Goal: Task Accomplishment & Management: Use online tool/utility

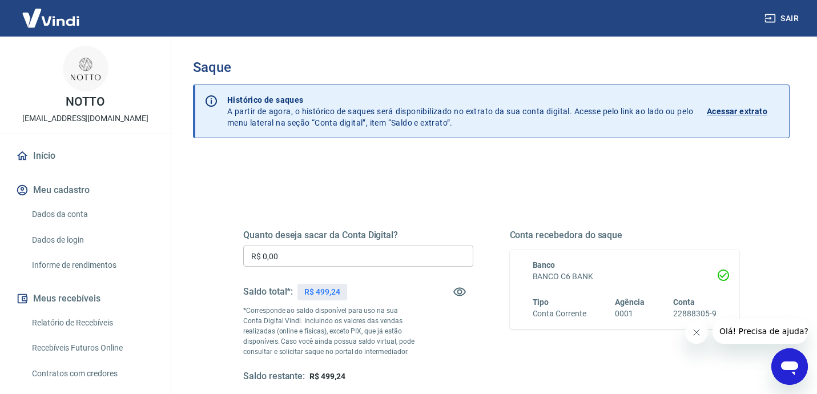
click at [291, 261] on input "R$ 0,00" at bounding box center [358, 255] width 230 height 21
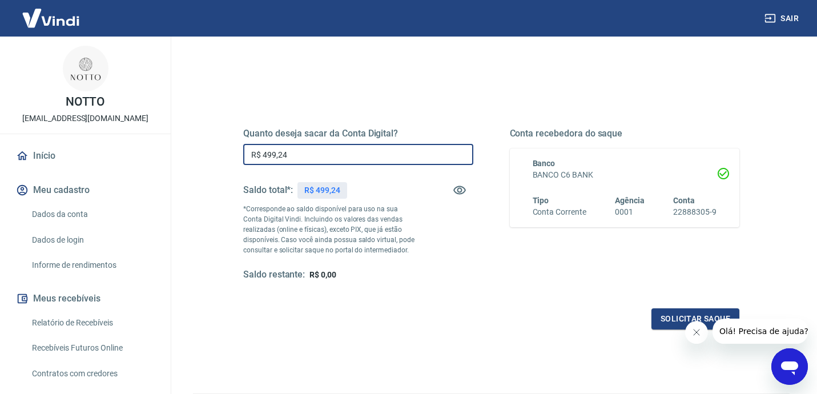
scroll to position [170, 0]
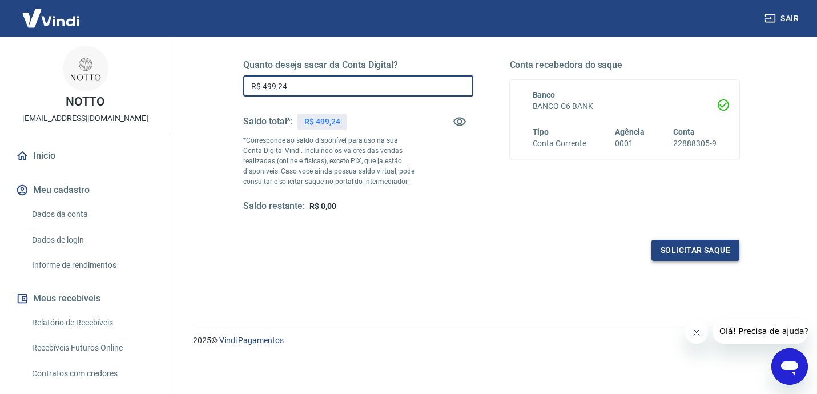
type input "R$ 499,24"
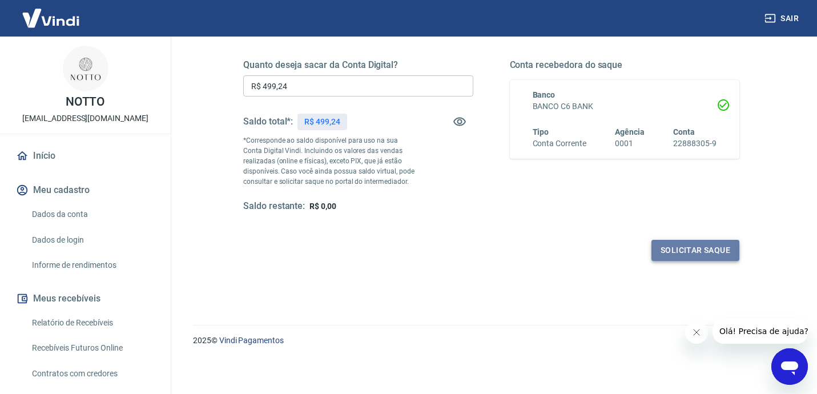
click at [718, 253] on button "Solicitar saque" at bounding box center [695, 250] width 88 height 21
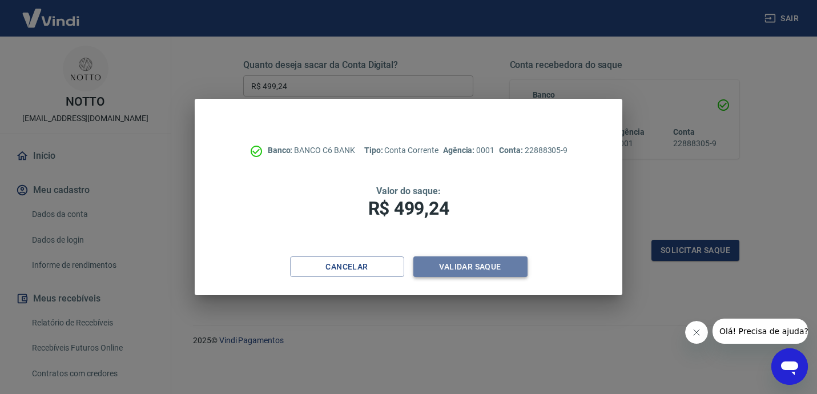
click at [477, 270] on button "Validar saque" at bounding box center [470, 266] width 114 height 21
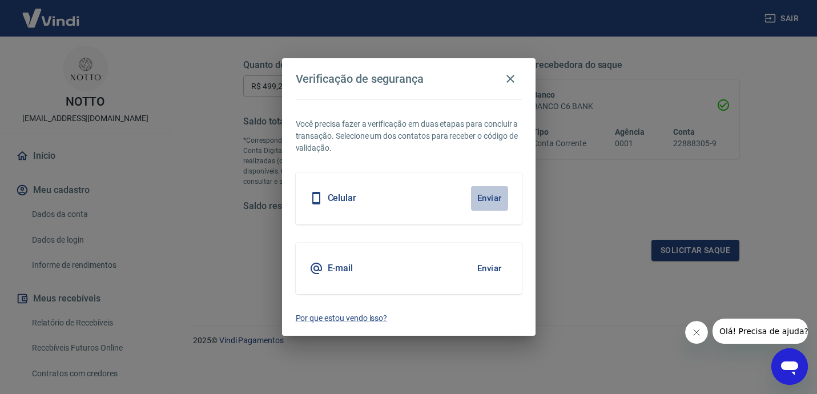
click at [479, 199] on button "Enviar" at bounding box center [489, 198] width 37 height 24
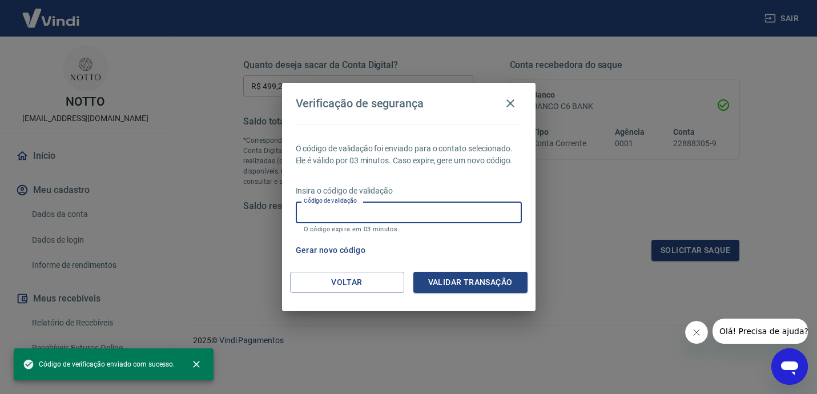
click at [443, 209] on input "Código de validação" at bounding box center [409, 212] width 226 height 21
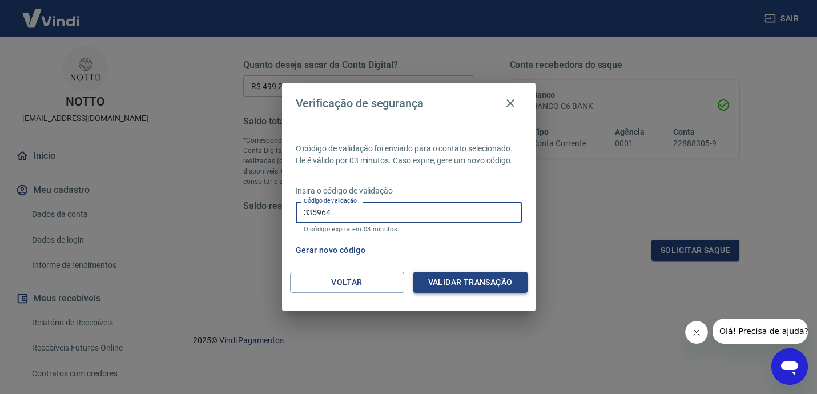
type input "335964"
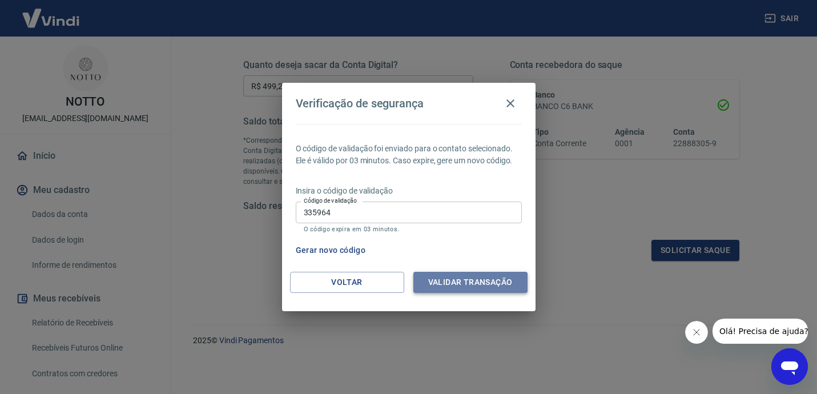
click at [483, 277] on button "Validar transação" at bounding box center [470, 282] width 114 height 21
